Goal: Find specific page/section: Find specific page/section

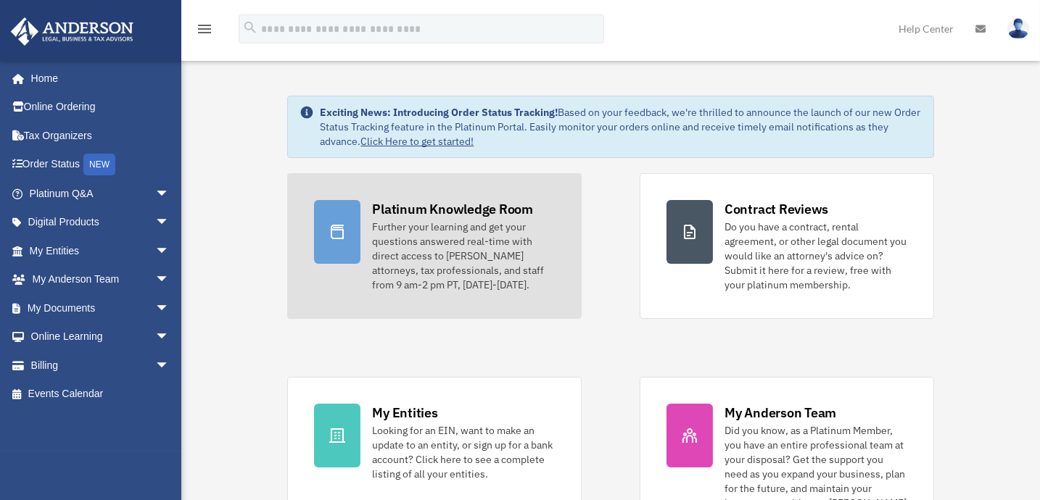
click at [345, 220] on div at bounding box center [337, 232] width 46 height 64
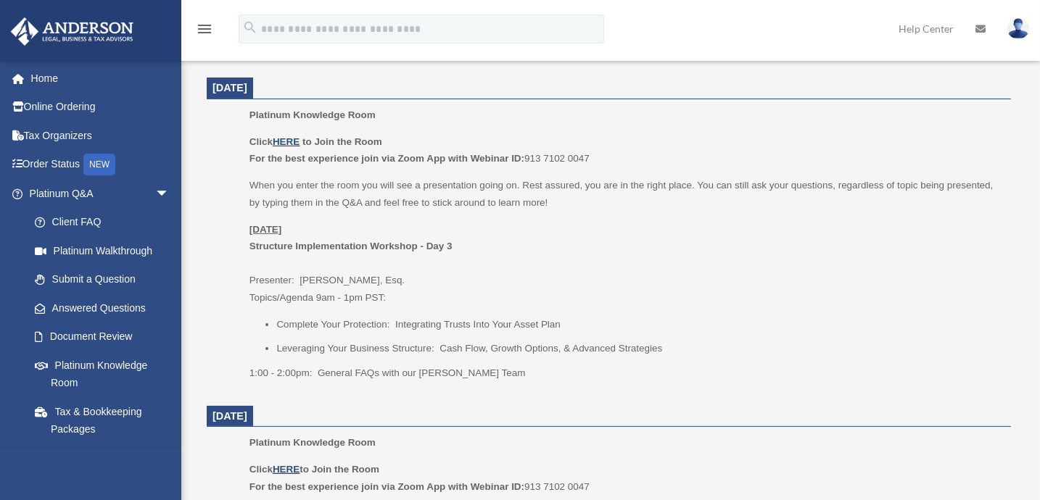
scroll to position [593, 0]
click at [288, 144] on u "HERE" at bounding box center [286, 141] width 27 height 11
drag, startPoint x: 593, startPoint y: 157, endPoint x: 528, endPoint y: 159, distance: 64.6
click at [528, 159] on p "Click HERE to Join the Room For the best experience join via Zoom App with Webi…" at bounding box center [625, 150] width 751 height 34
copy p "913 7102 0047"
